Goal: Task Accomplishment & Management: Use online tool/utility

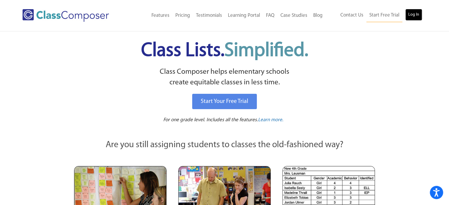
click at [412, 15] on link "Log In" at bounding box center [413, 15] width 17 height 12
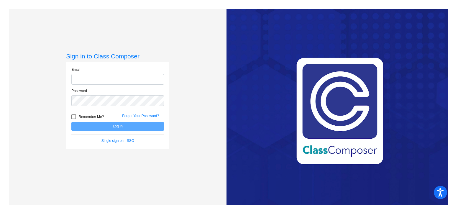
type input "[EMAIL_ADDRESS][DOMAIN_NAME]"
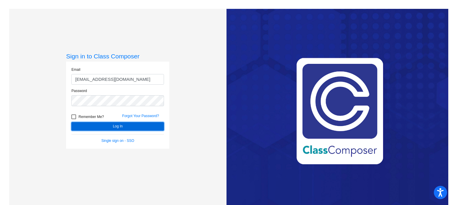
click at [116, 126] on button "Log In" at bounding box center [117, 126] width 93 height 9
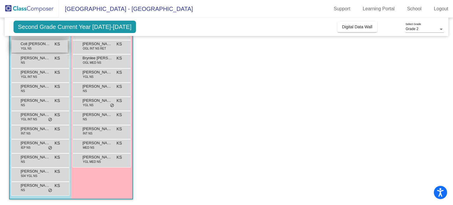
scroll to position [39, 0]
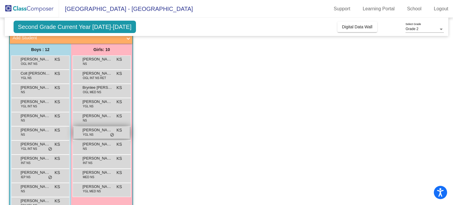
click at [105, 134] on div "[PERSON_NAME] YGL NS KS lock do_not_disturb_alt" at bounding box center [101, 133] width 56 height 12
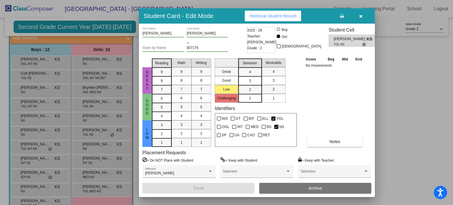
click at [360, 16] on icon "button" at bounding box center [360, 16] width 3 height 4
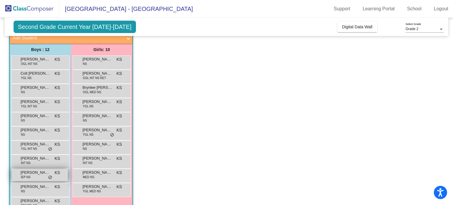
click at [35, 174] on span "[PERSON_NAME]" at bounding box center [35, 173] width 29 height 6
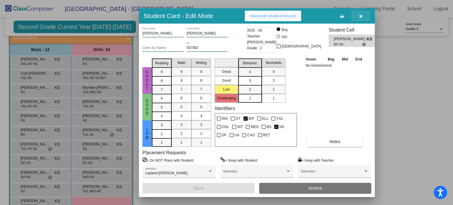
click at [360, 16] on icon "button" at bounding box center [360, 16] width 3 height 4
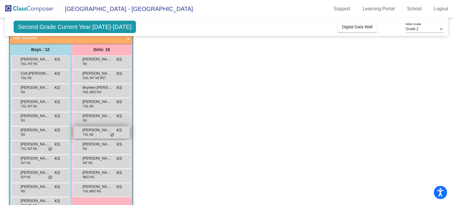
scroll to position [68, 0]
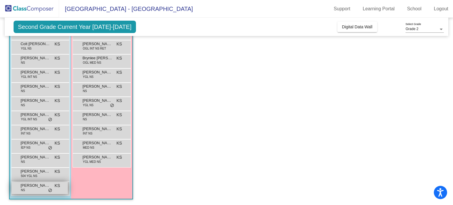
click at [50, 186] on span "[PERSON_NAME]" at bounding box center [35, 186] width 29 height 6
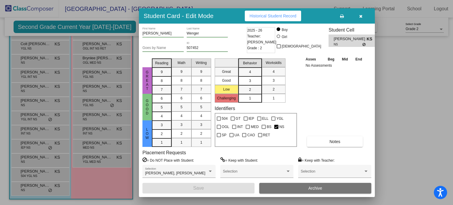
click at [360, 16] on icon "button" at bounding box center [360, 16] width 3 height 4
